Goal: Book appointment/travel/reservation

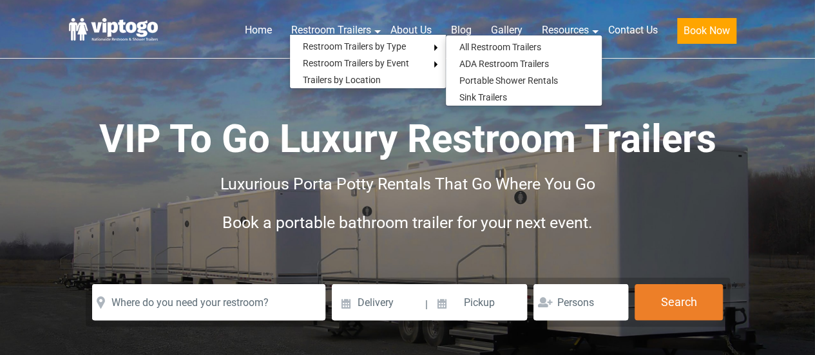
click at [216, 299] on link "close" at bounding box center [210, 302] width 28 height 28
click at [194, 299] on ul "    " at bounding box center [143, 305] width 138 height 17
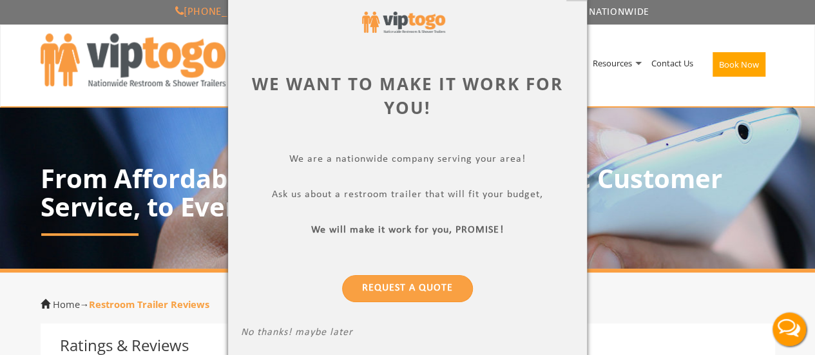
click at [277, 340] on p "No thanks! maybe later" at bounding box center [407, 334] width 333 height 15
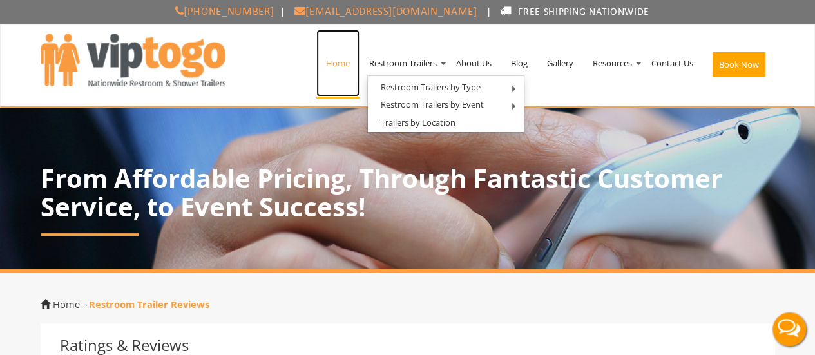
click at [318, 63] on link "Home" at bounding box center [337, 63] width 43 height 67
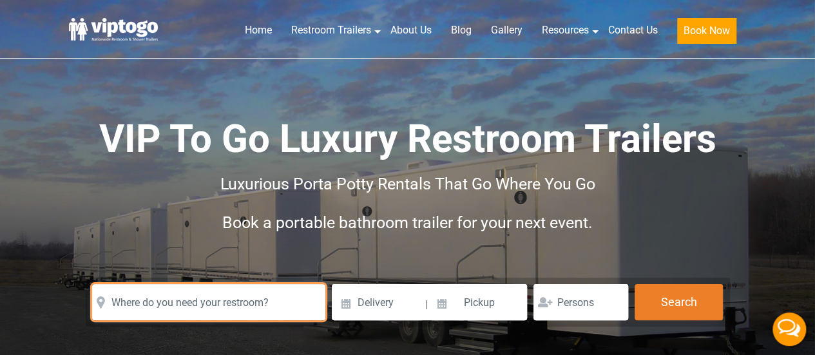
click at [229, 287] on input "text" at bounding box center [208, 302] width 233 height 36
type input "h"
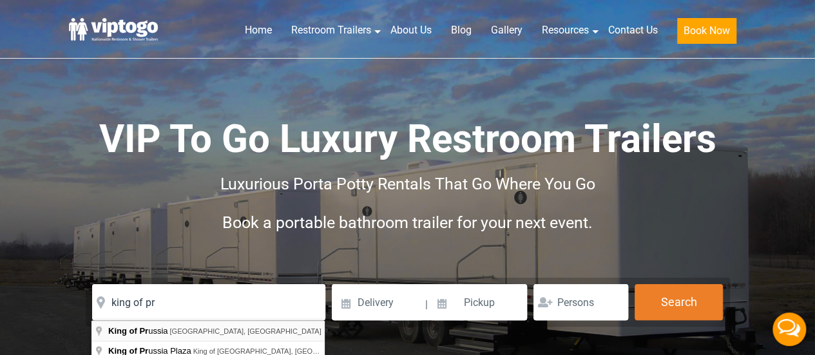
type input "King of Prussia, PA, USA"
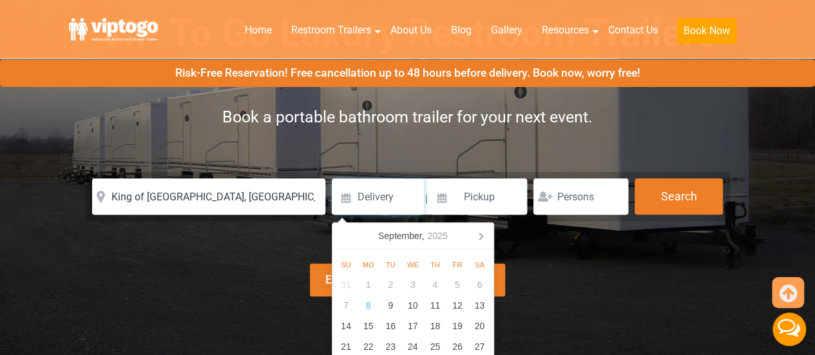
scroll to position [193, 0]
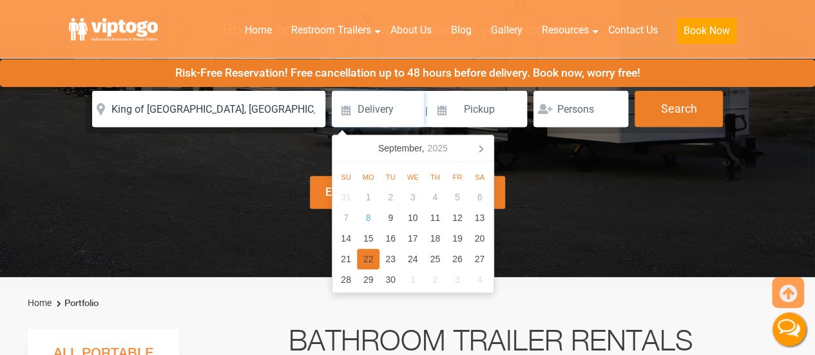
click at [368, 256] on div "22" at bounding box center [368, 259] width 23 height 21
type input "09/22/2025"
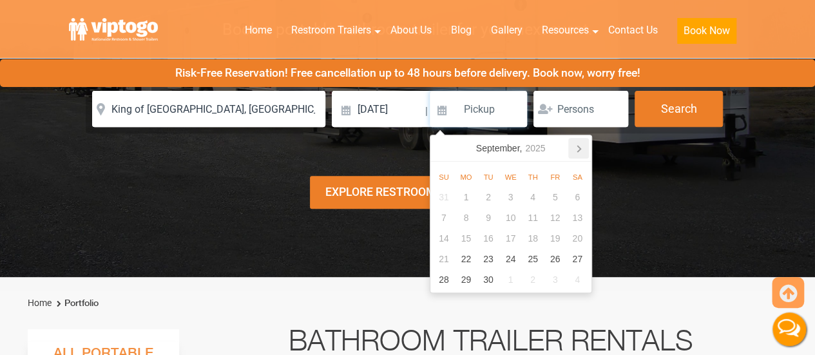
click at [576, 146] on icon at bounding box center [578, 148] width 21 height 21
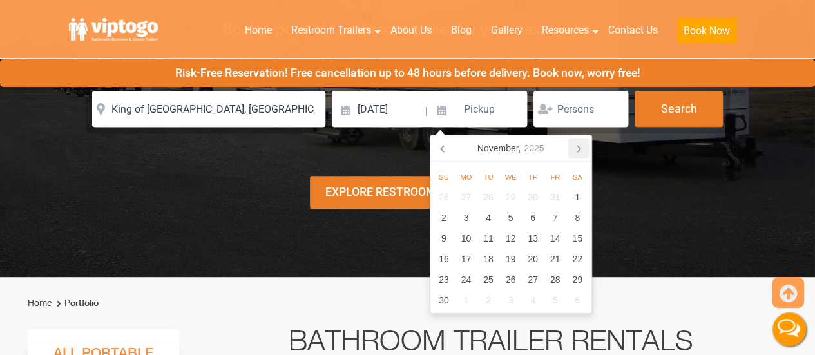
click at [575, 153] on icon at bounding box center [578, 148] width 21 height 21
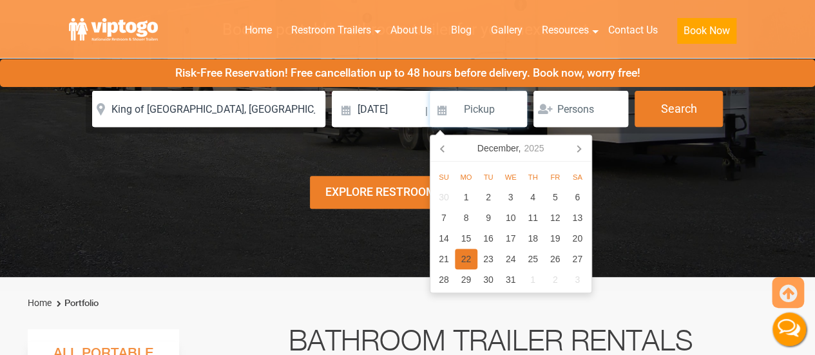
click at [470, 259] on div "22" at bounding box center [466, 259] width 23 height 21
type input "12/22/2025"
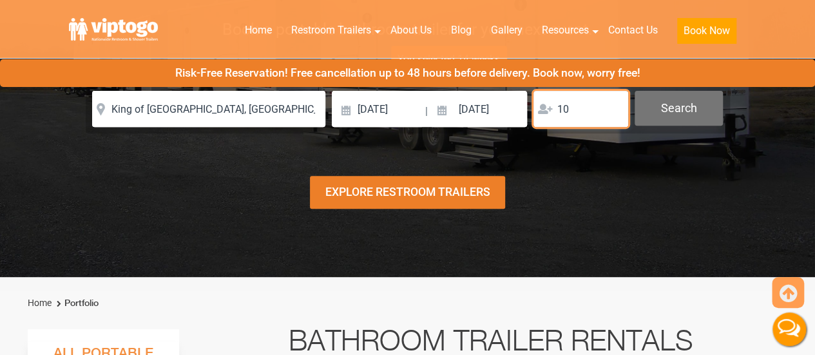
type input "10"
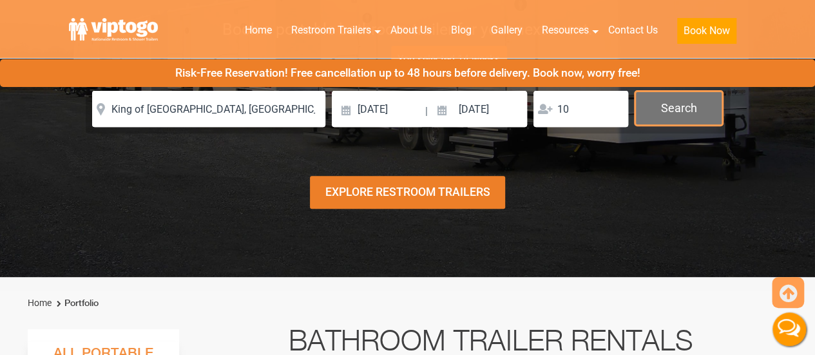
click at [645, 114] on button "Search" at bounding box center [678, 108] width 88 height 35
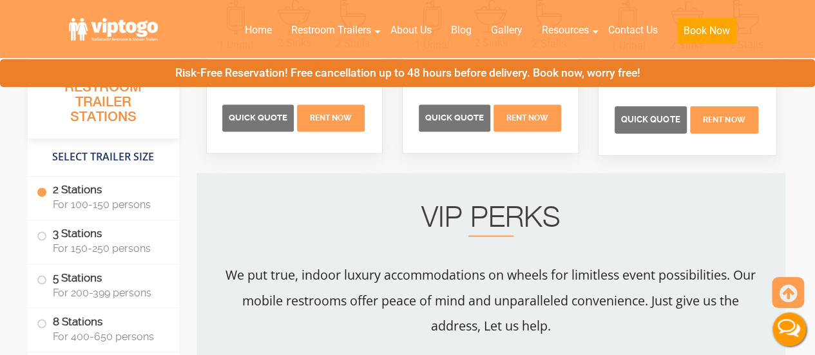
scroll to position [972, 0]
